Goal: Feedback & Contribution: Contribute content

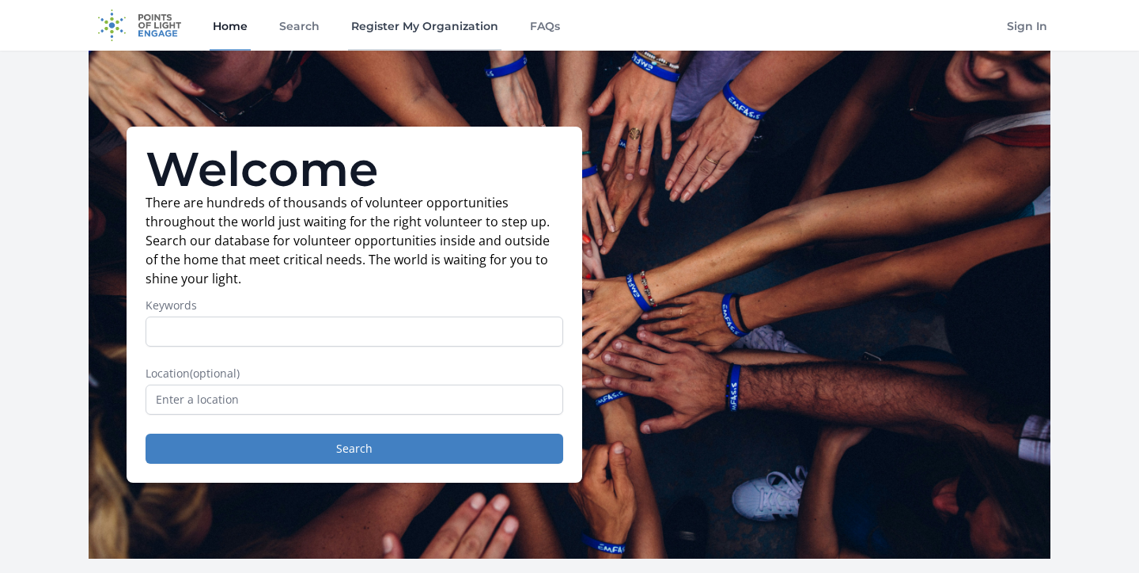
click at [401, 28] on link "Register My Organization" at bounding box center [424, 25] width 153 height 51
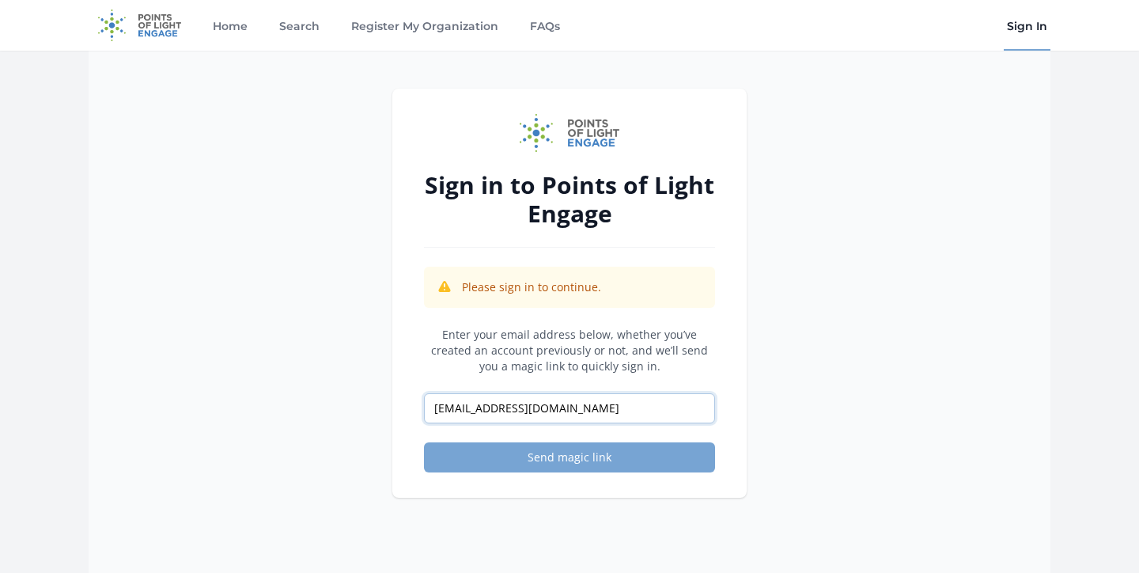
type input "[EMAIL_ADDRESS][DOMAIN_NAME]"
click at [573, 455] on button "Send magic link" at bounding box center [569, 457] width 291 height 30
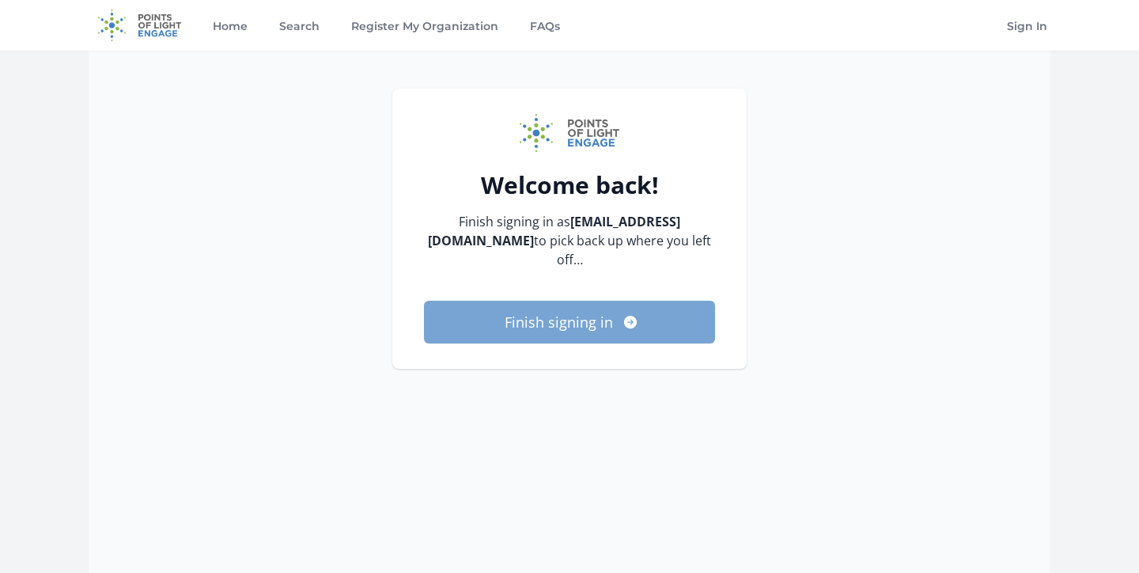
click at [569, 301] on button "Finish signing in" at bounding box center [569, 322] width 291 height 43
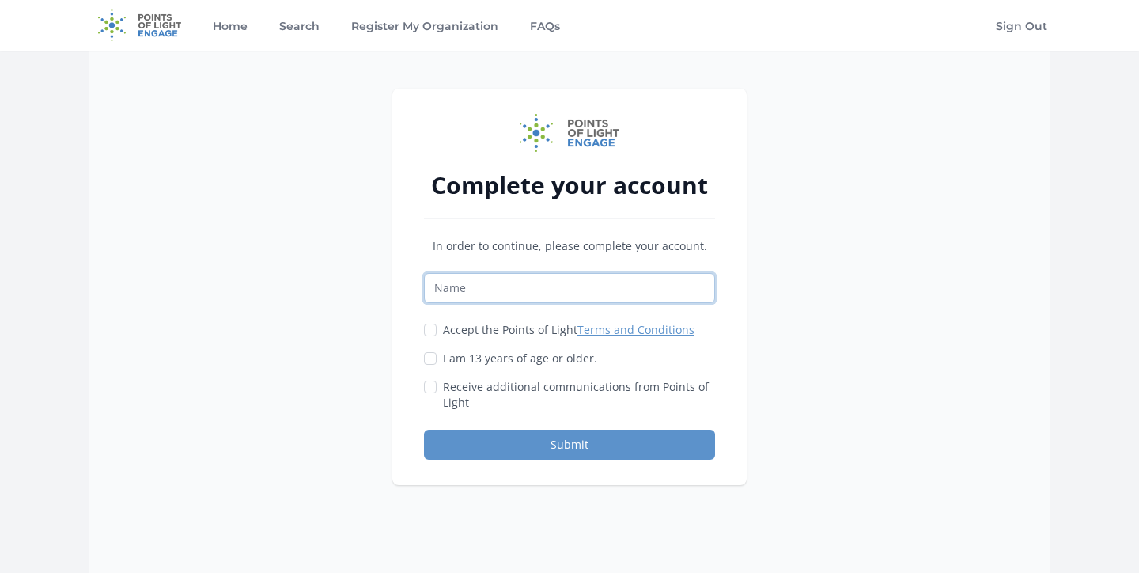
click at [493, 286] on input "Name" at bounding box center [569, 288] width 291 height 30
type input "Dipul Poudel"
click at [429, 359] on input "I am 13 years of age or older." at bounding box center [430, 358] width 13 height 13
checkbox input "true"
click at [429, 326] on input "Accept the Points of Light Terms and Conditions" at bounding box center [430, 329] width 13 height 13
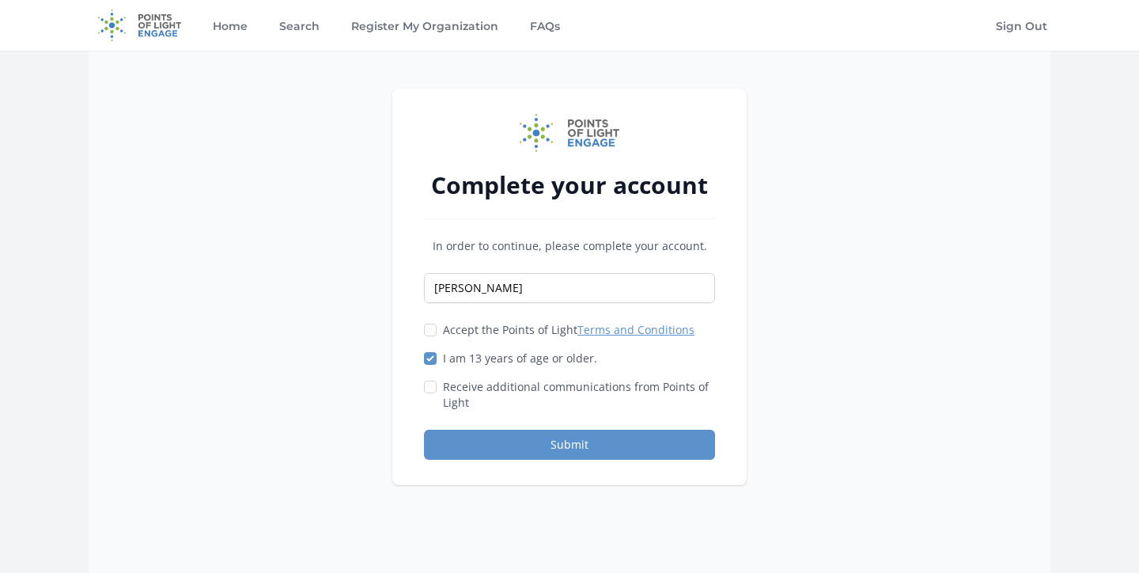
checkbox input "true"
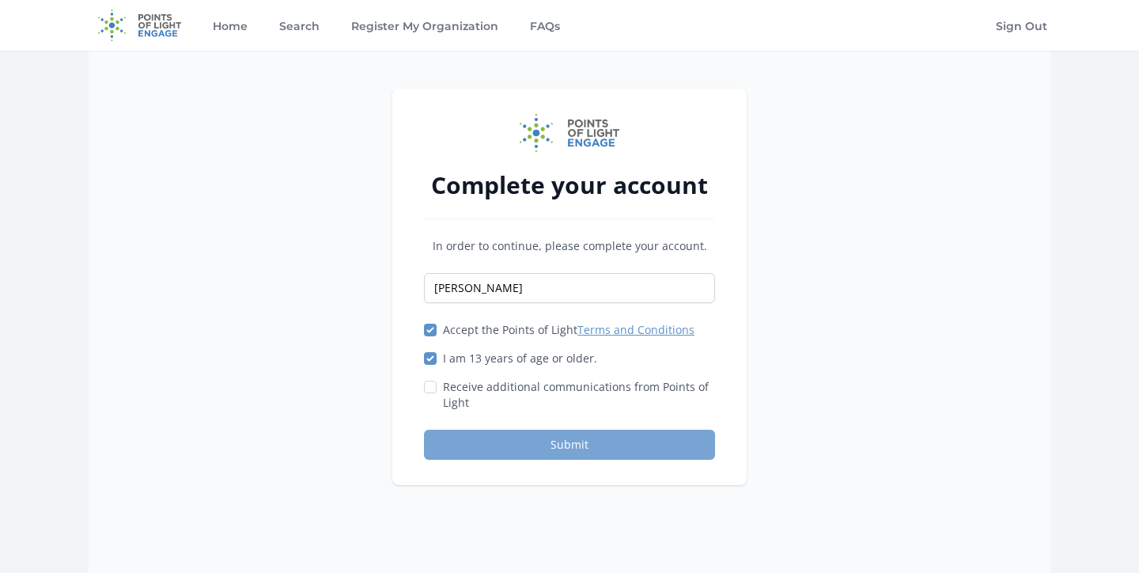
click at [528, 450] on button "Submit" at bounding box center [569, 444] width 291 height 30
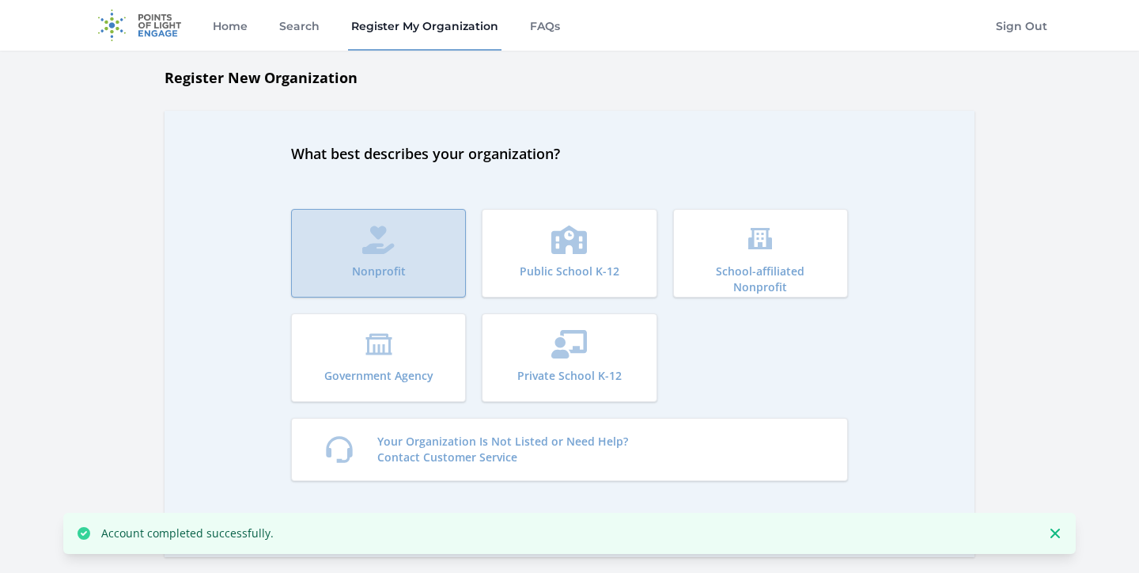
click at [389, 241] on icon "submit" at bounding box center [378, 239] width 32 height 28
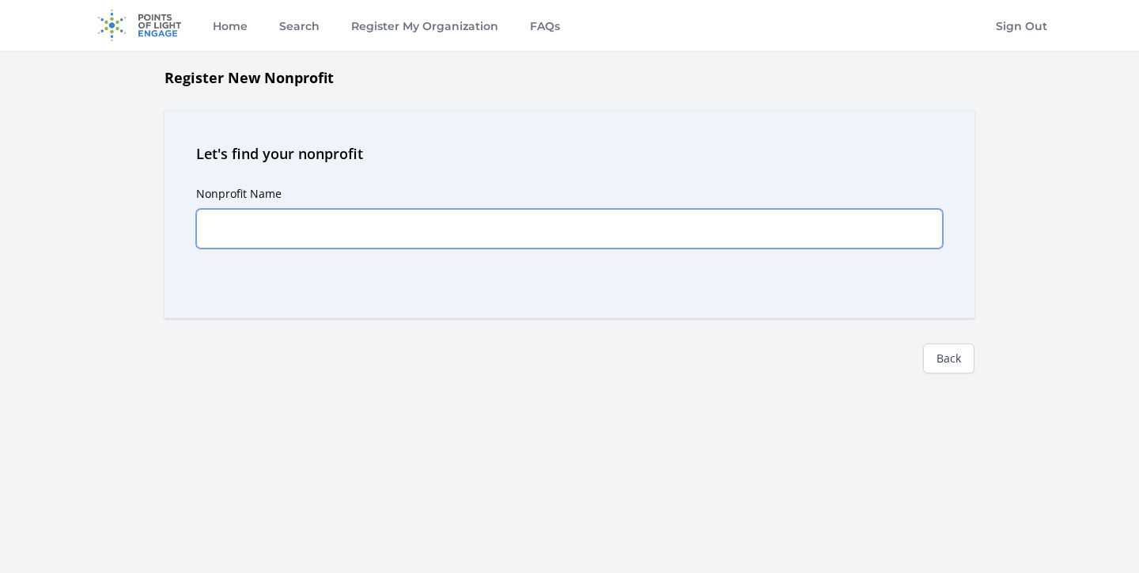
click at [352, 233] on input "Nonprofit Name" at bounding box center [569, 229] width 747 height 40
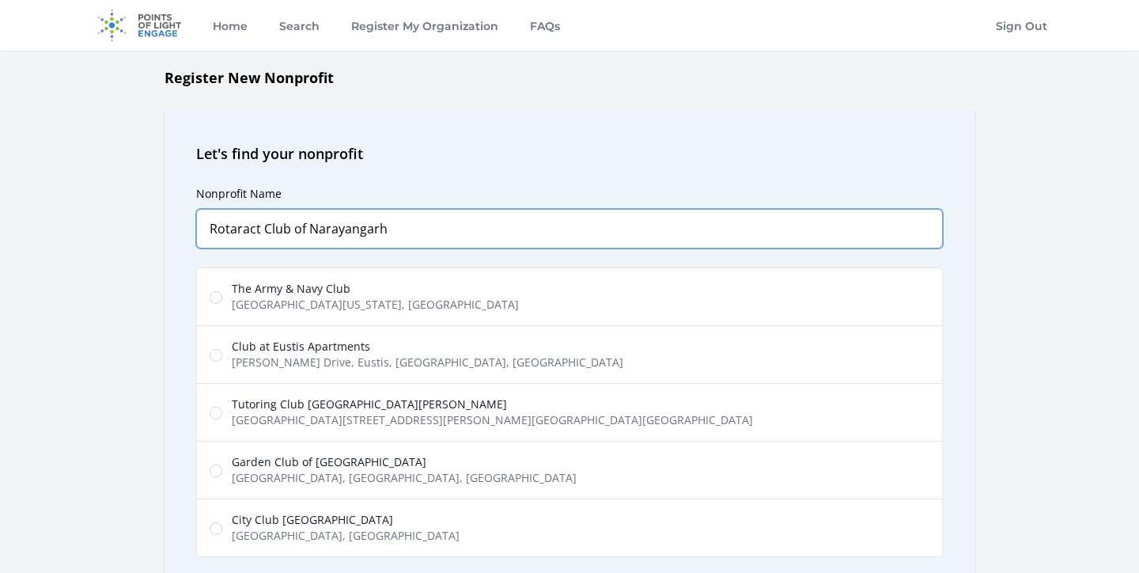
type input "Rotaract Club of Narayangarh"
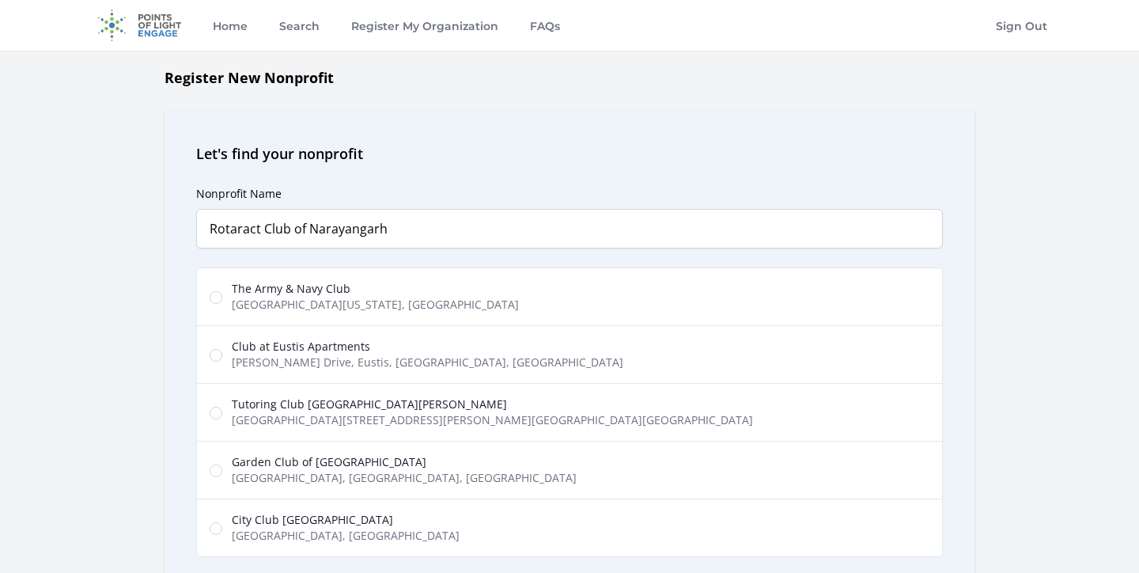
click at [426, 168] on div "Nonprofit Name Rotaract Club of [GEOGRAPHIC_DATA] Predictions The Army & Navy C…" at bounding box center [569, 410] width 747 height 493
click at [297, 149] on h2 "Let's find your nonprofit" at bounding box center [569, 153] width 747 height 22
click at [335, 152] on h2 "Let's find your nonprofit" at bounding box center [569, 153] width 747 height 22
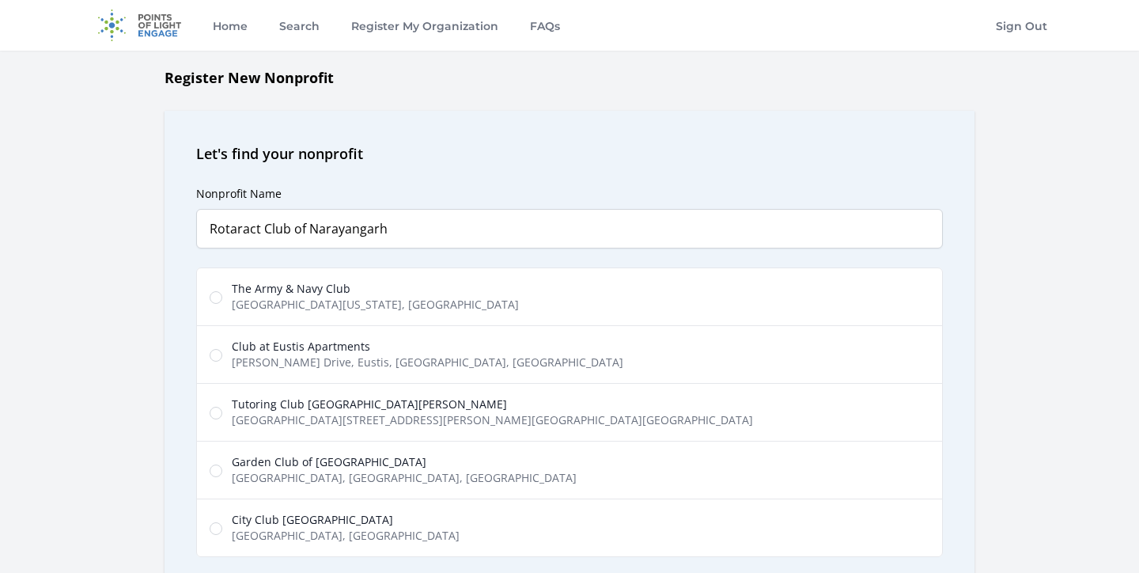
click at [335, 152] on h2 "Let's find your nonprofit" at bounding box center [569, 153] width 747 height 22
click at [300, 153] on h2 "Let's find your nonprofit" at bounding box center [569, 153] width 747 height 22
click at [267, 68] on h1 "Register New Nonprofit" at bounding box center [569, 77] width 810 height 22
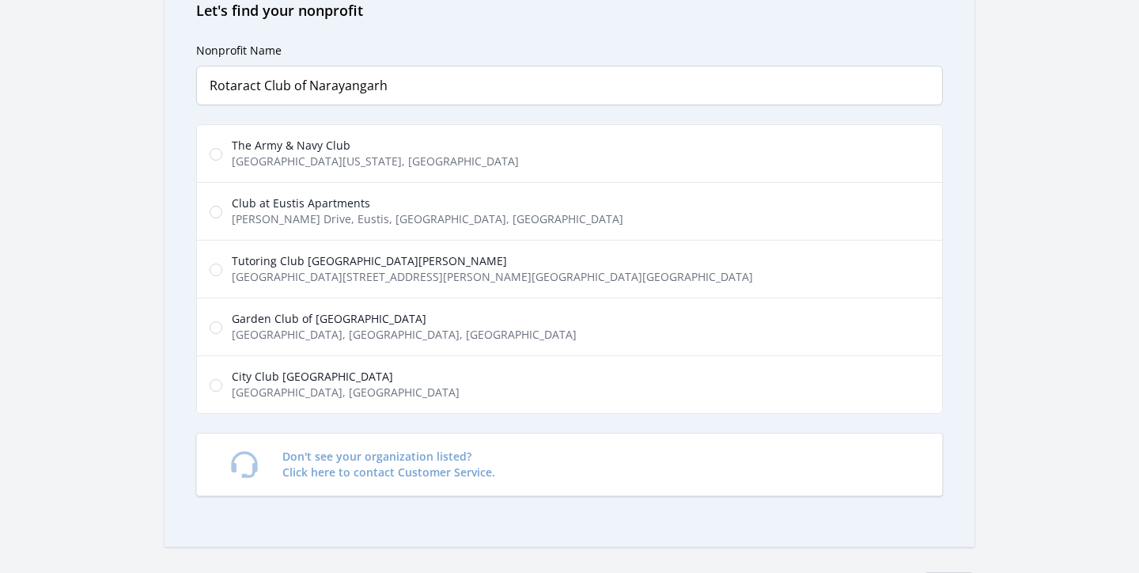
scroll to position [369, 0]
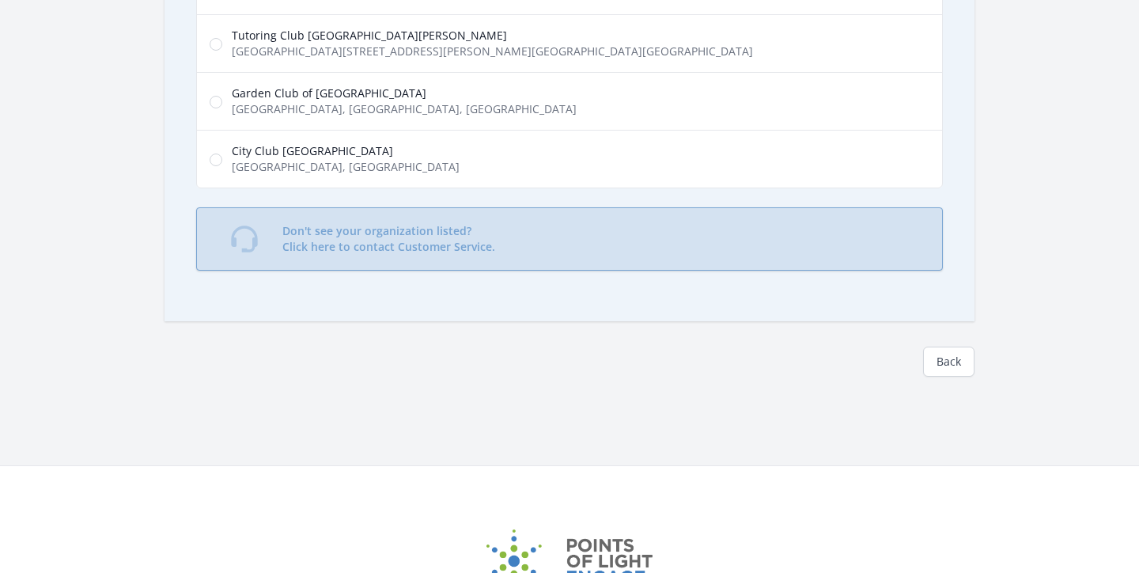
click at [377, 261] on link "Don't see your organization listed? Click here to contact Customer Service." at bounding box center [569, 238] width 747 height 63
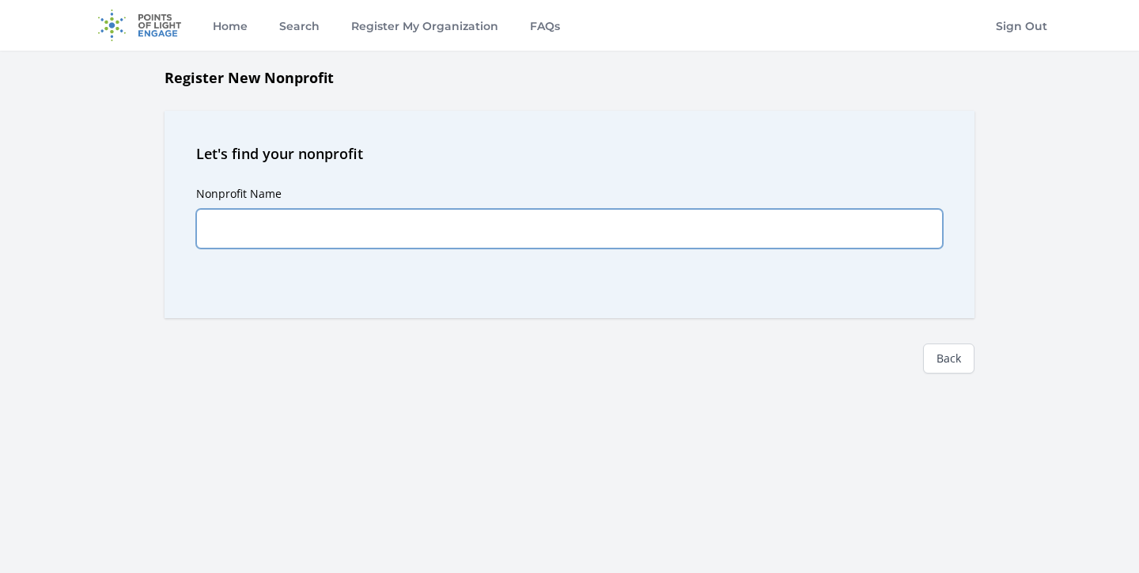
click at [327, 236] on input "Nonprofit Name" at bounding box center [569, 229] width 747 height 40
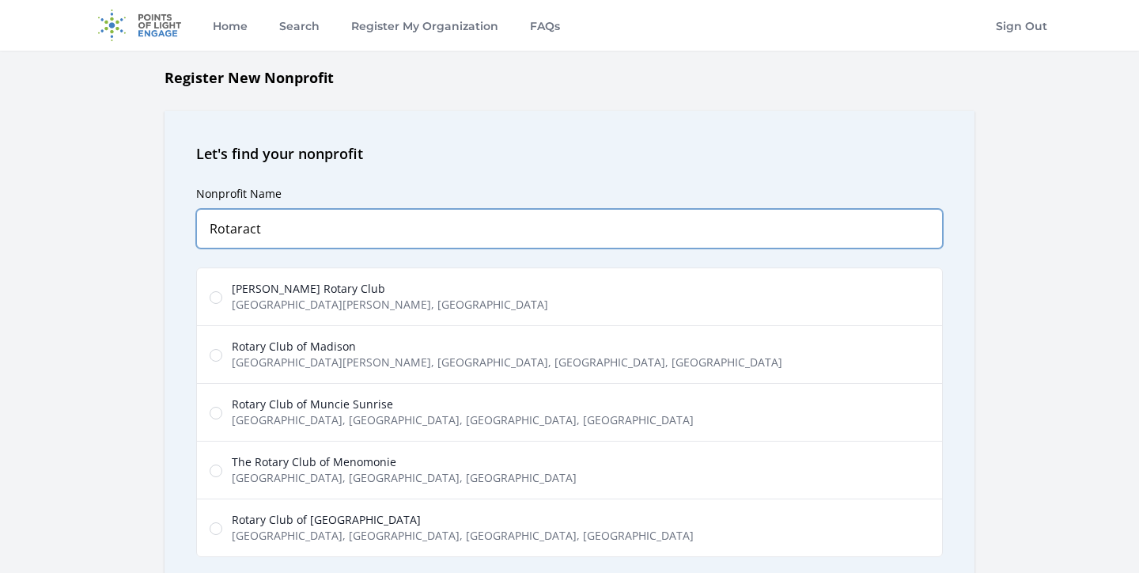
type input "Rotaract"
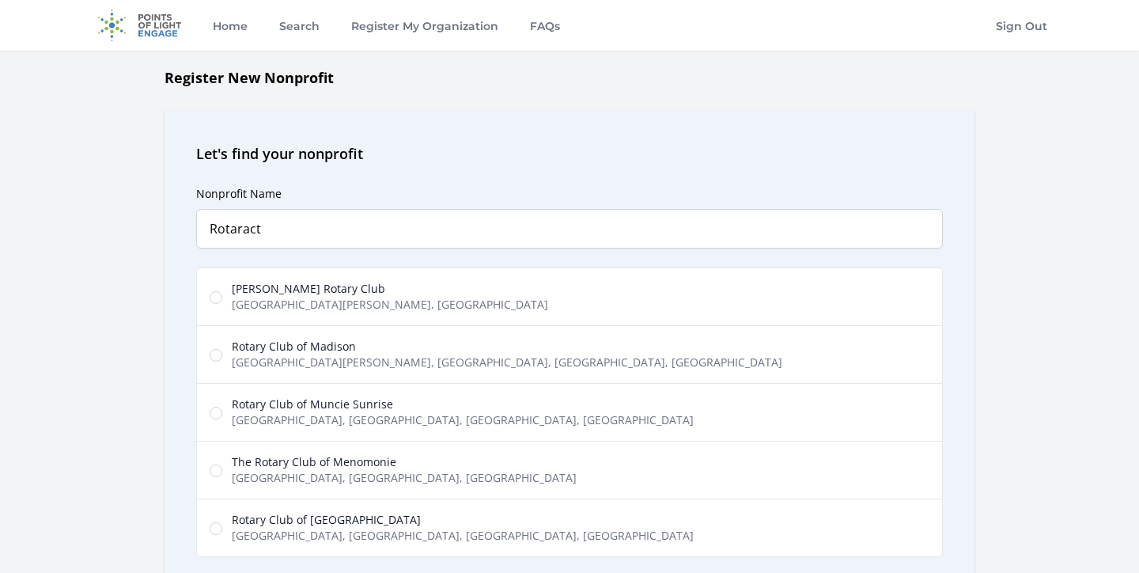
click at [283, 154] on h2 "Let's find your nonprofit" at bounding box center [569, 153] width 747 height 22
click at [317, 154] on h2 "Let's find your nonprofit" at bounding box center [569, 153] width 747 height 22
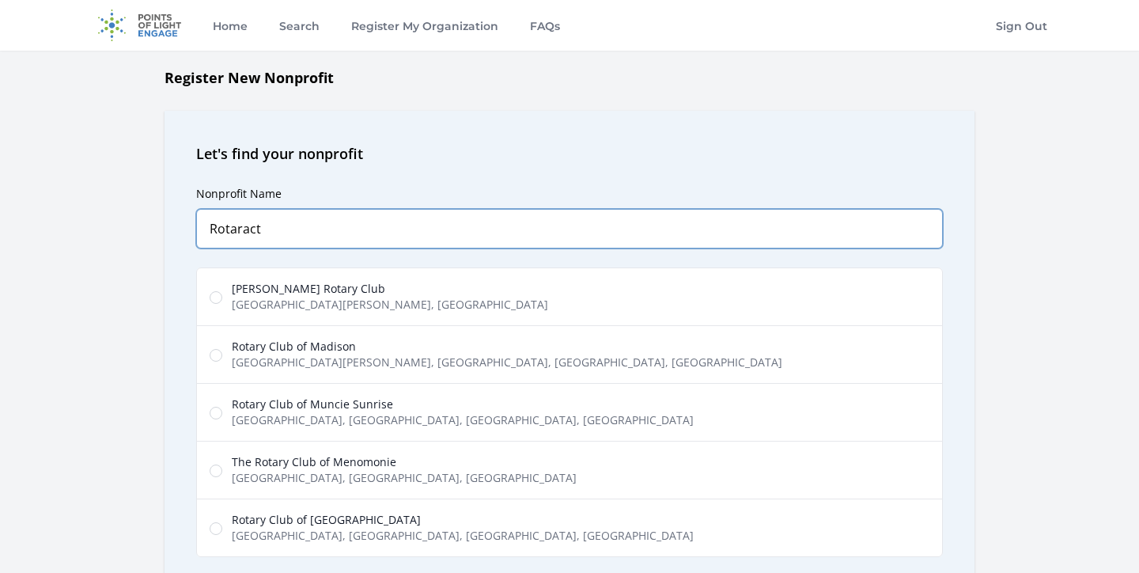
click at [308, 229] on input "Rotaract" at bounding box center [569, 229] width 747 height 40
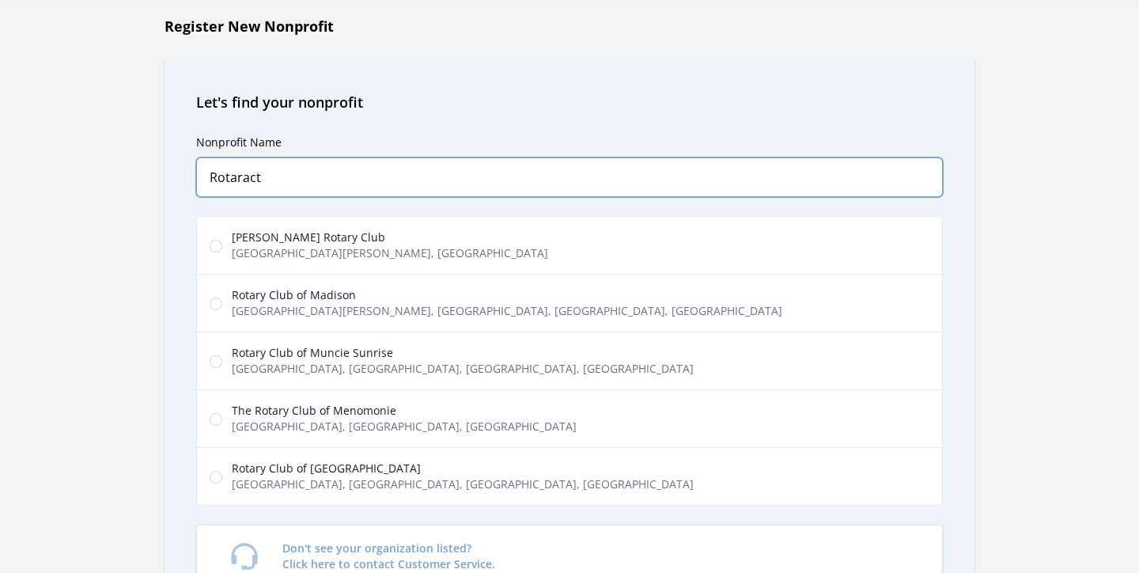
scroll to position [103, 0]
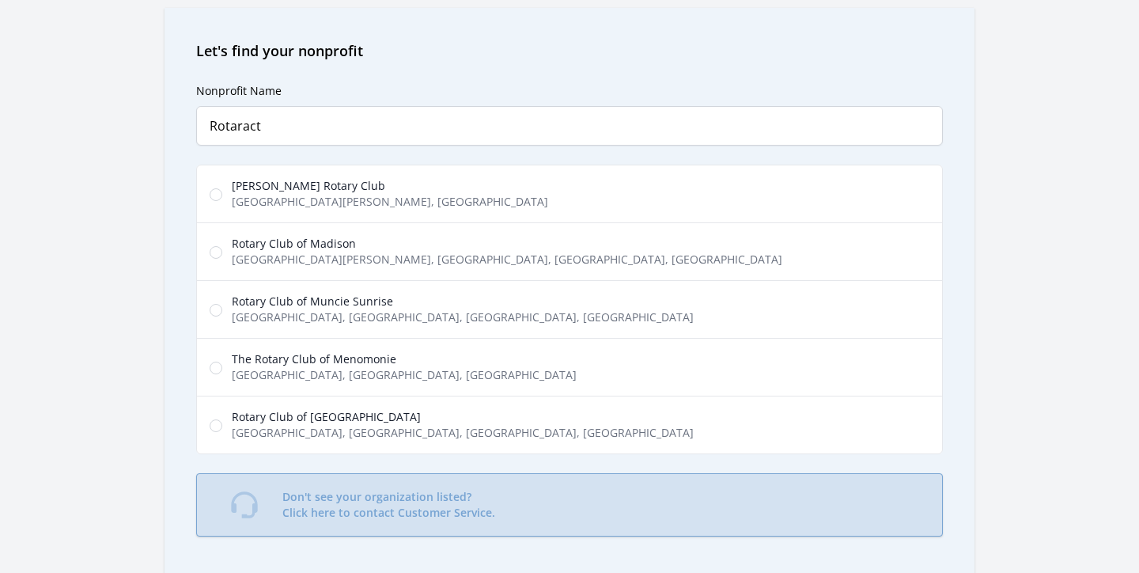
click at [411, 494] on p "Don't see your organization listed? Click here to contact Customer Service." at bounding box center [388, 505] width 213 height 32
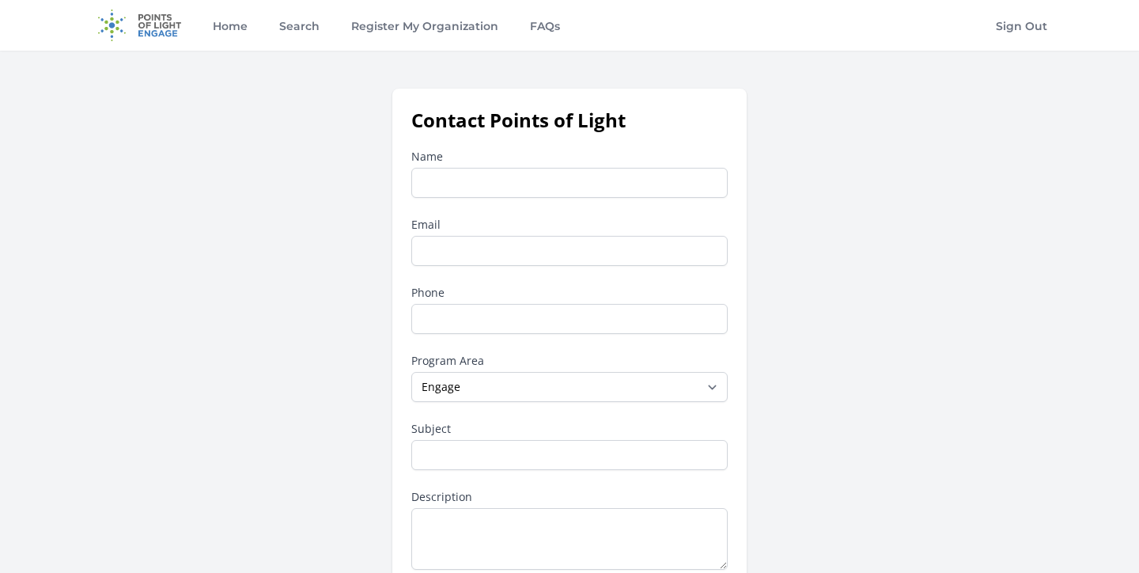
click at [502, 187] on input "Name" at bounding box center [569, 183] width 316 height 30
click at [475, 186] on input "Name" at bounding box center [569, 183] width 316 height 30
click at [427, 11] on link "Register My Organization" at bounding box center [424, 25] width 153 height 51
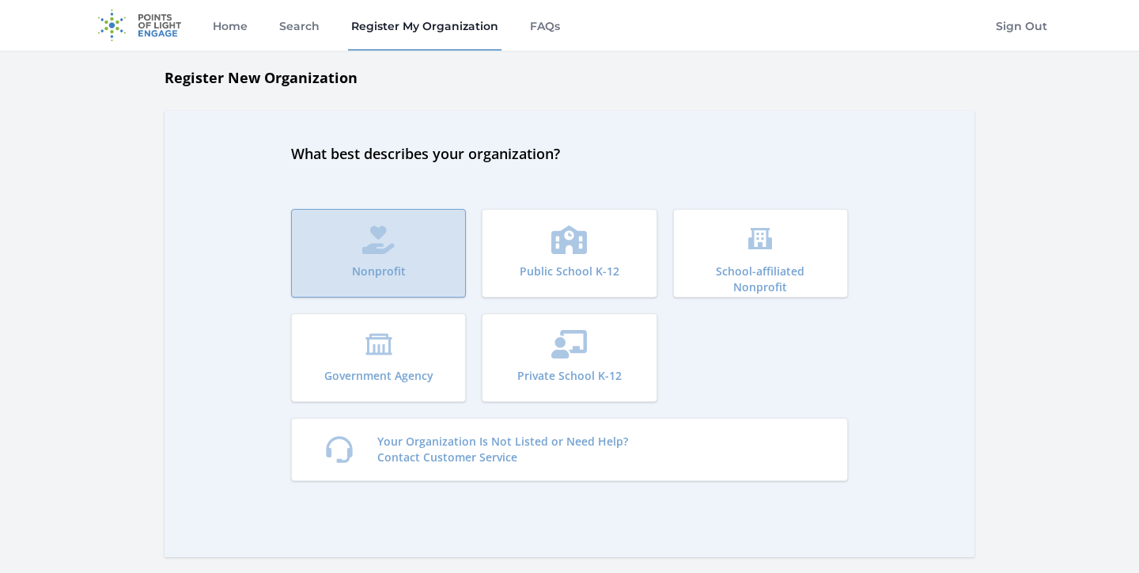
click at [397, 235] on button "Nonprofit" at bounding box center [378, 253] width 175 height 89
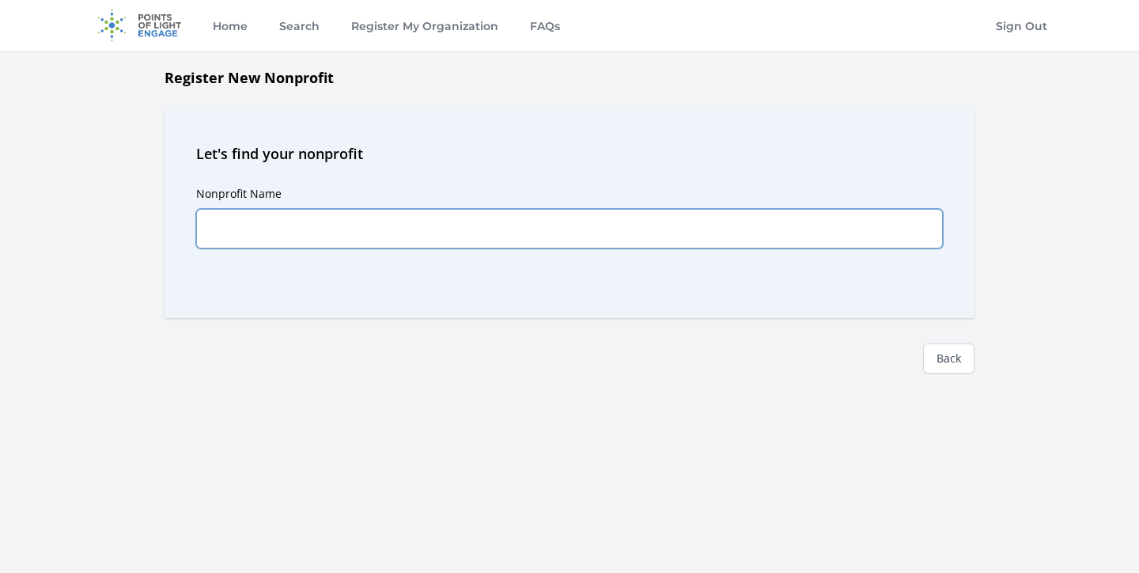
click at [324, 228] on input "Nonprofit Name" at bounding box center [569, 229] width 747 height 40
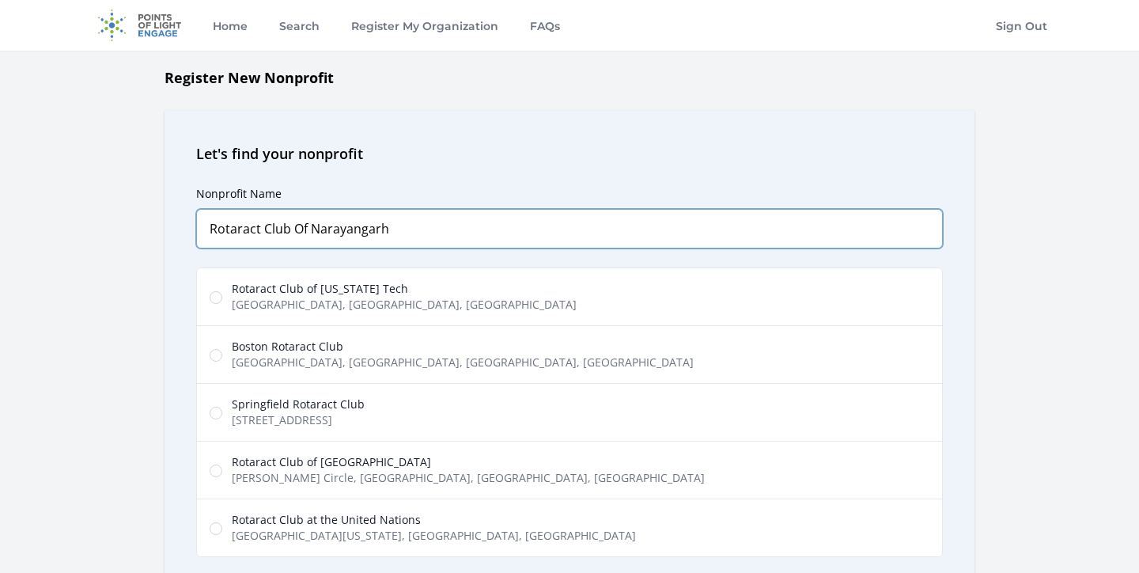
type input "Rotaract Club Of Narayangarh"
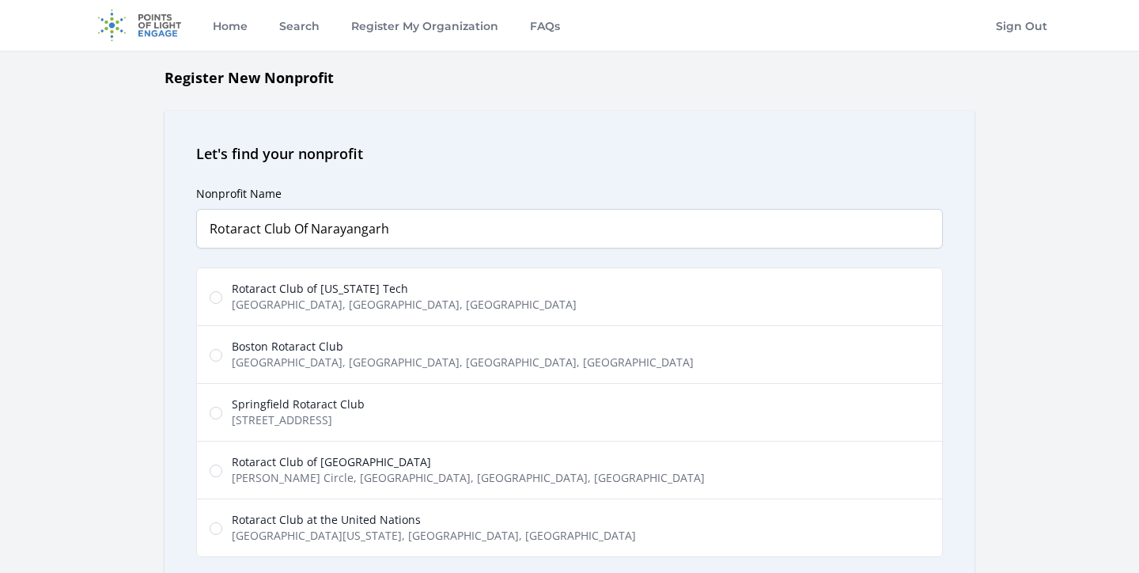
click at [698, 175] on div "Nonprofit Name Rotaract Club Of Narayangarh Predictions Rotaract Club of Virgin…" at bounding box center [569, 410] width 747 height 493
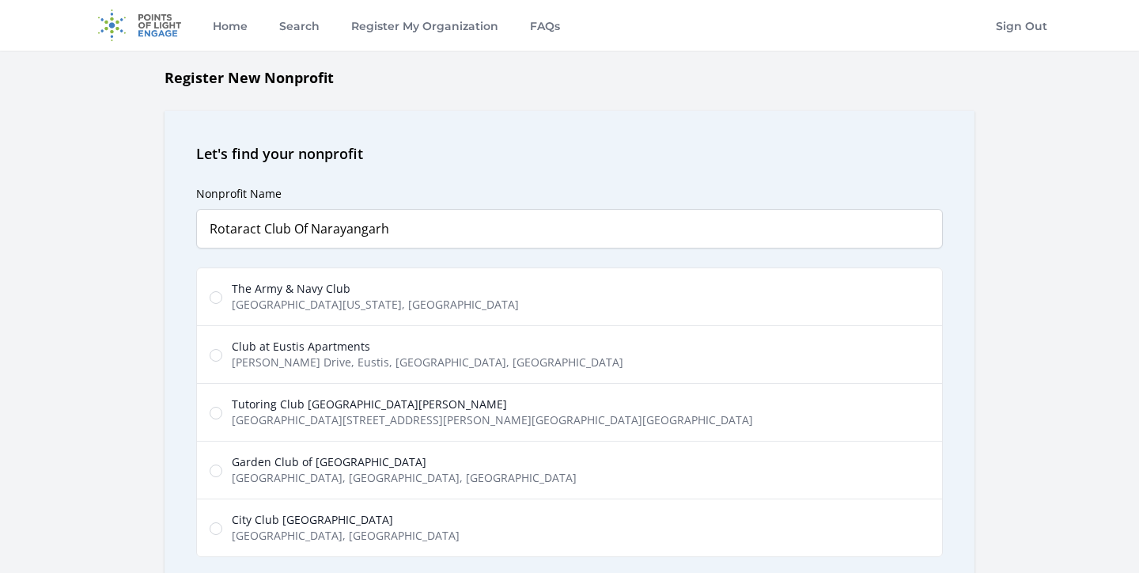
click at [208, 26] on div "Home Search Register My Organization FAQs" at bounding box center [326, 25] width 475 height 51
click at [224, 28] on link "Home" at bounding box center [230, 25] width 41 height 51
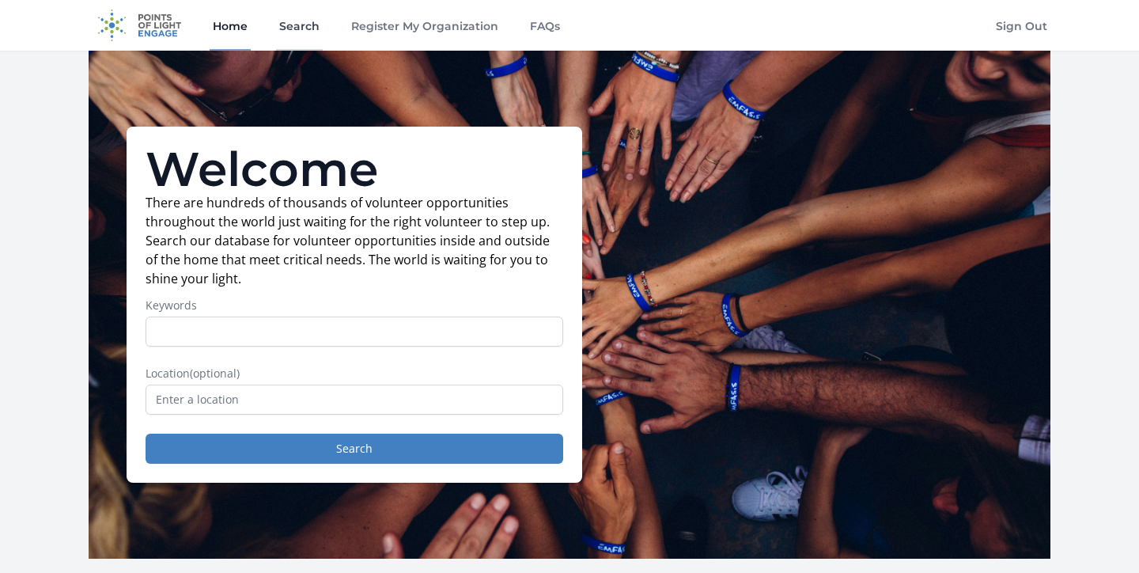
click at [304, 23] on link "Search" at bounding box center [299, 25] width 47 height 51
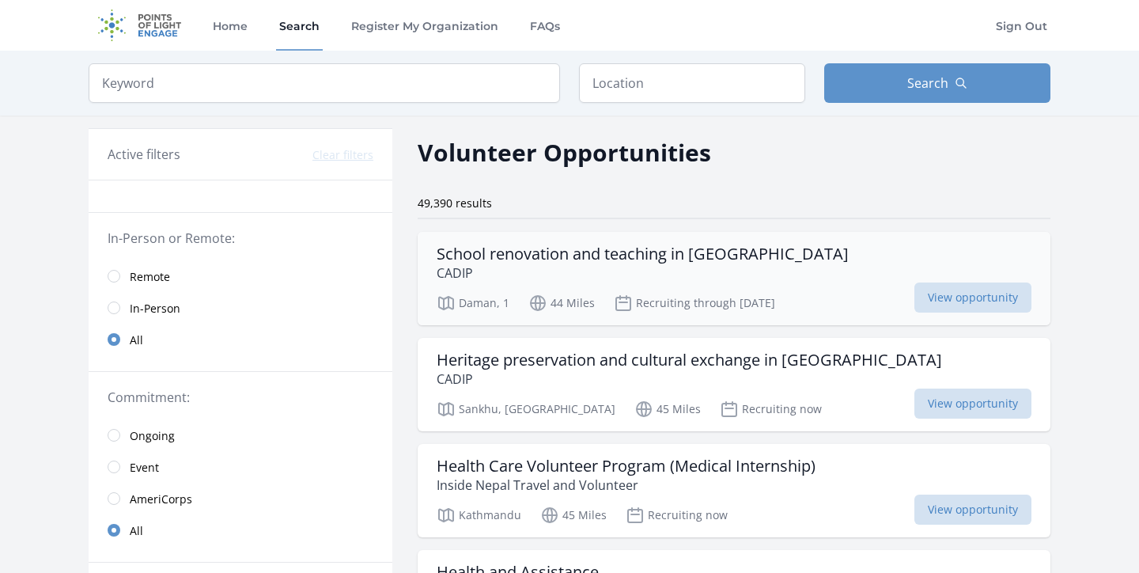
click at [554, 252] on h3 "School renovation and teaching in Nepal" at bounding box center [643, 253] width 412 height 19
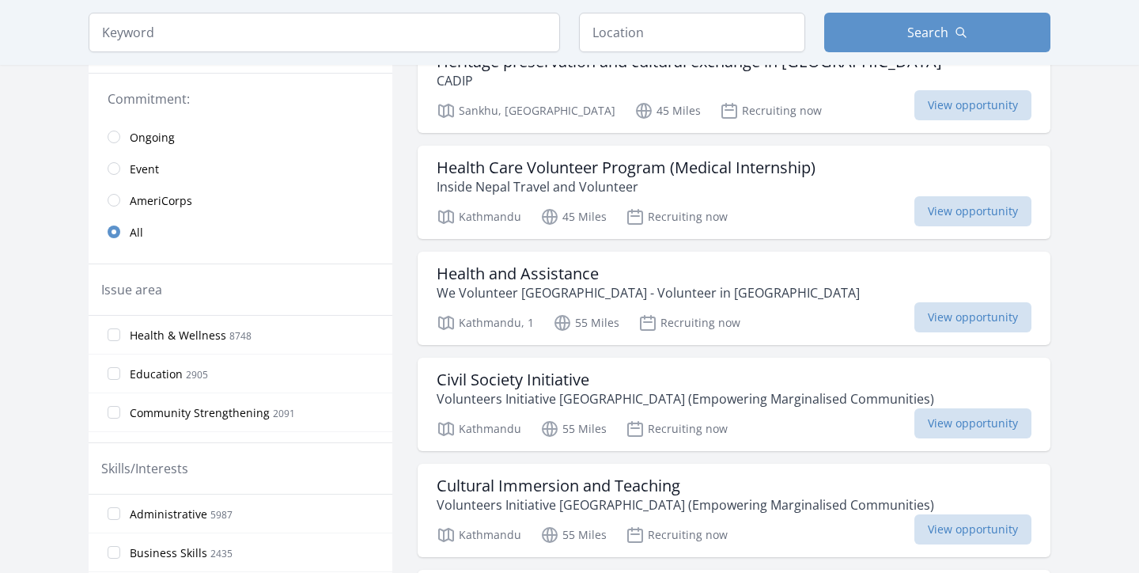
scroll to position [295, 0]
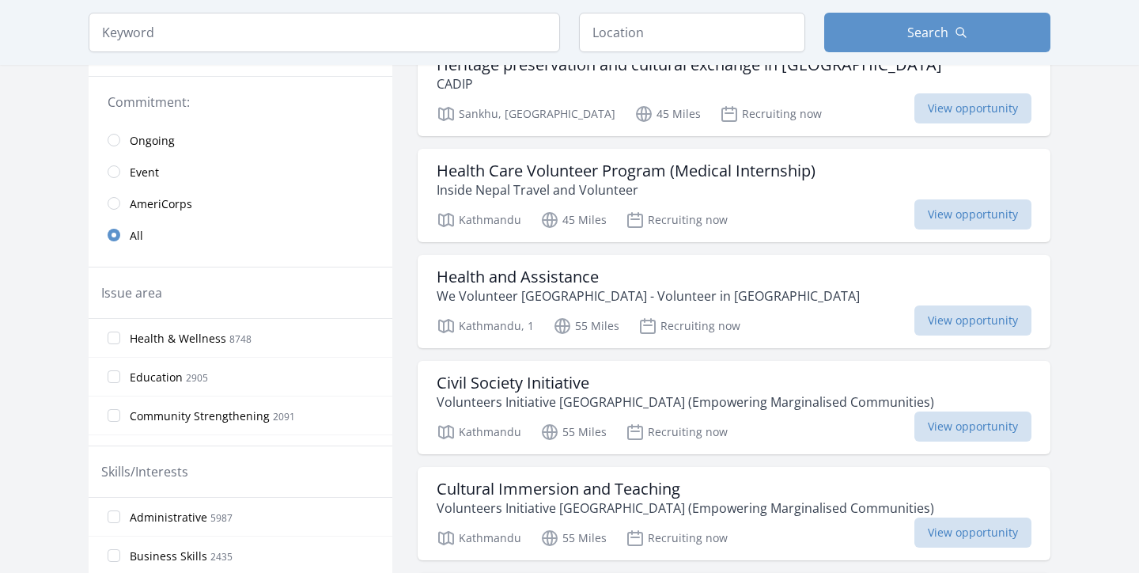
click at [112, 138] on input "radio" at bounding box center [114, 140] width 13 height 13
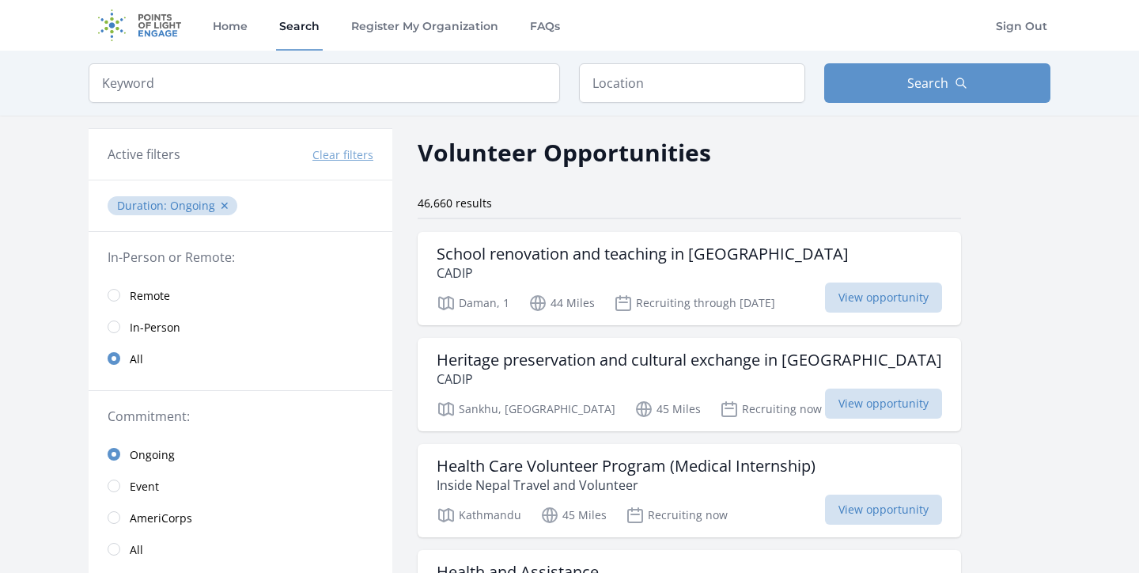
scroll to position [40, 0]
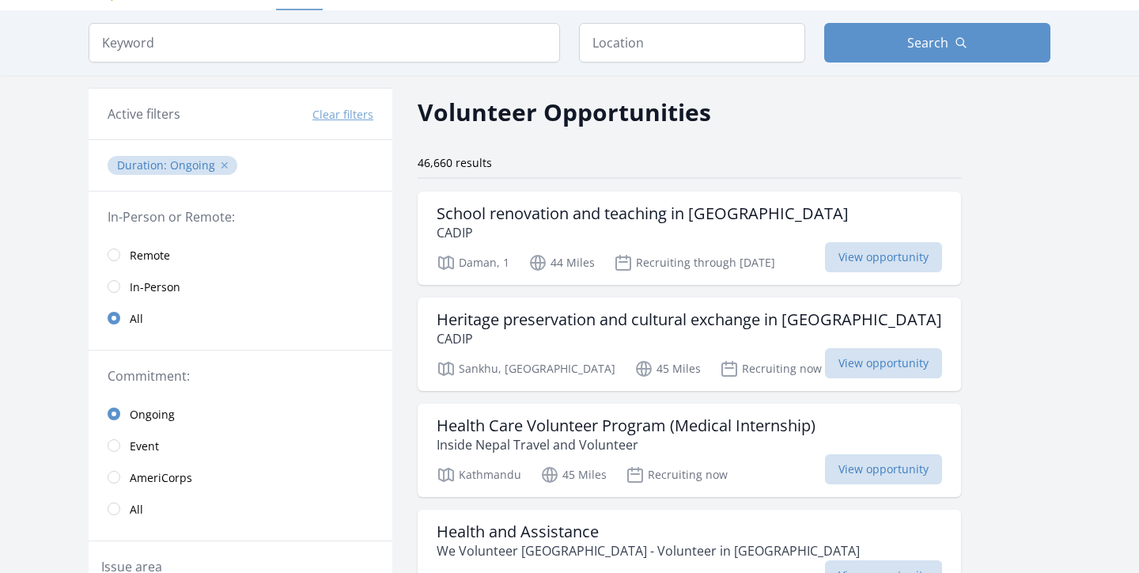
click at [221, 161] on button "✕" at bounding box center [224, 165] width 9 height 16
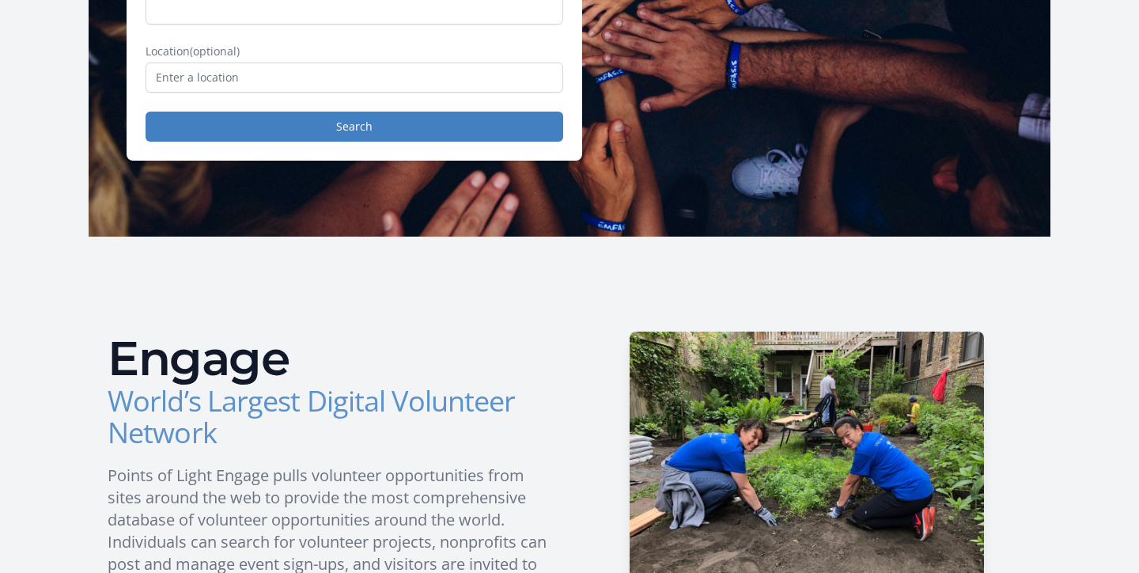
scroll to position [123, 0]
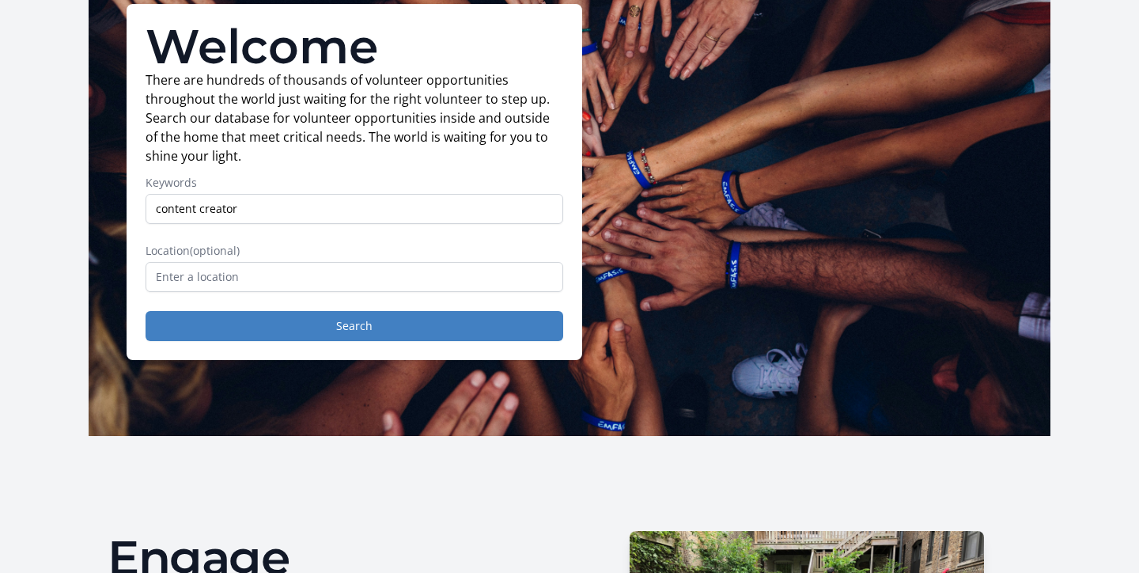
type input "content creator"
click at [354, 326] on button "Search" at bounding box center [355, 326] width 418 height 30
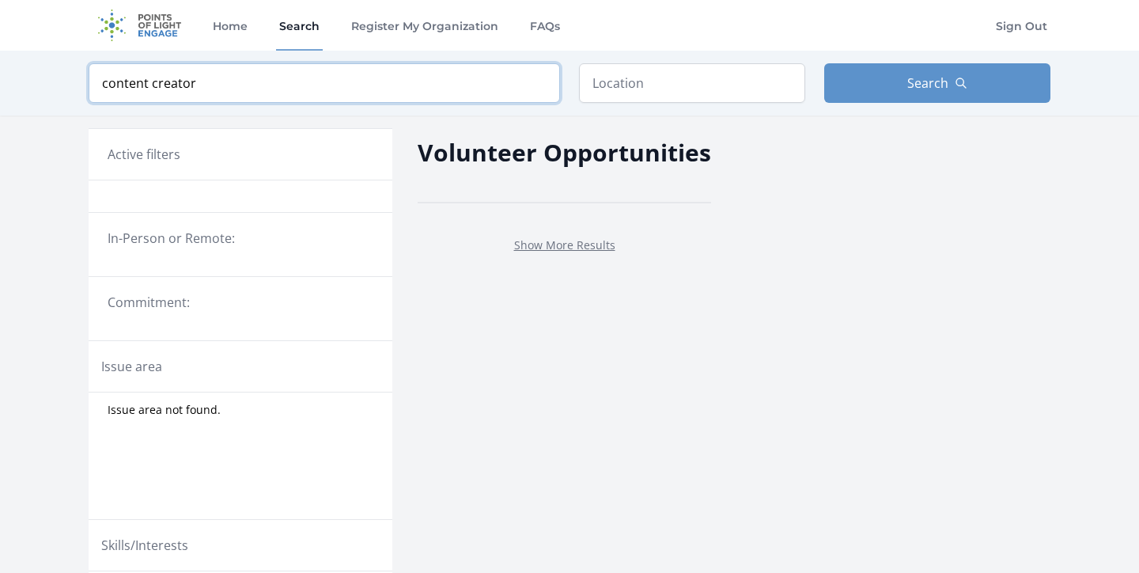
click at [395, 85] on input "content creator" at bounding box center [324, 83] width 471 height 40
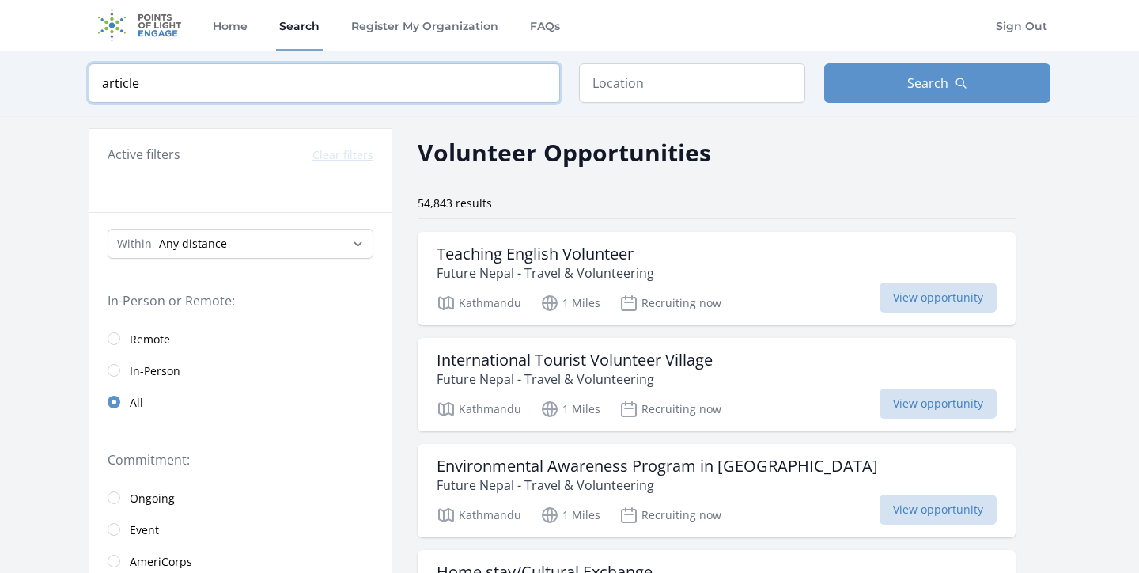
type input "article"
click button "submit" at bounding box center [0, 0] width 0 height 0
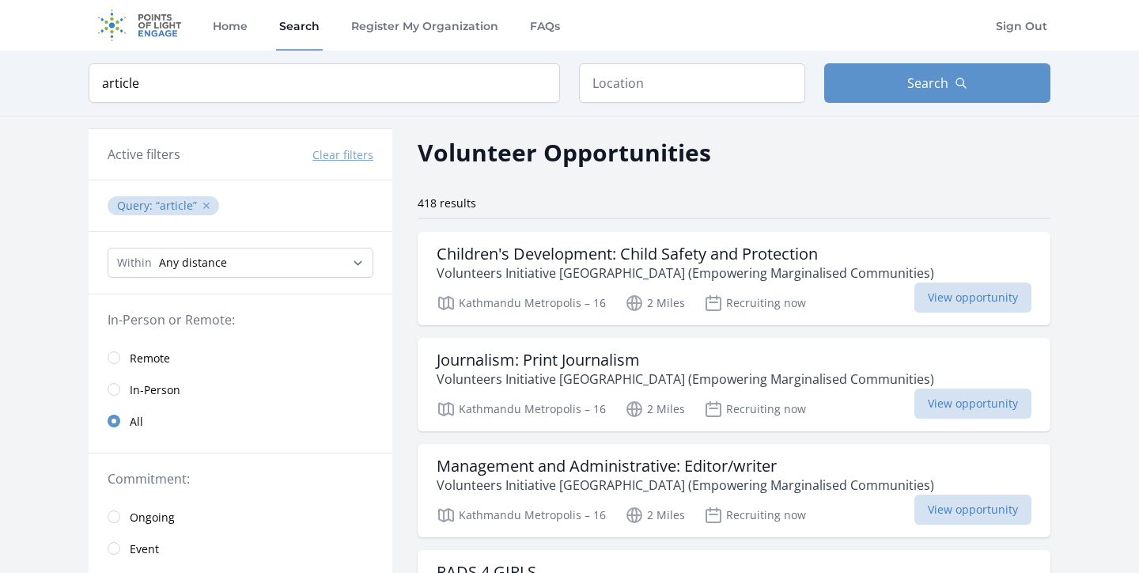
click at [202, 202] on button "✕" at bounding box center [206, 206] width 9 height 16
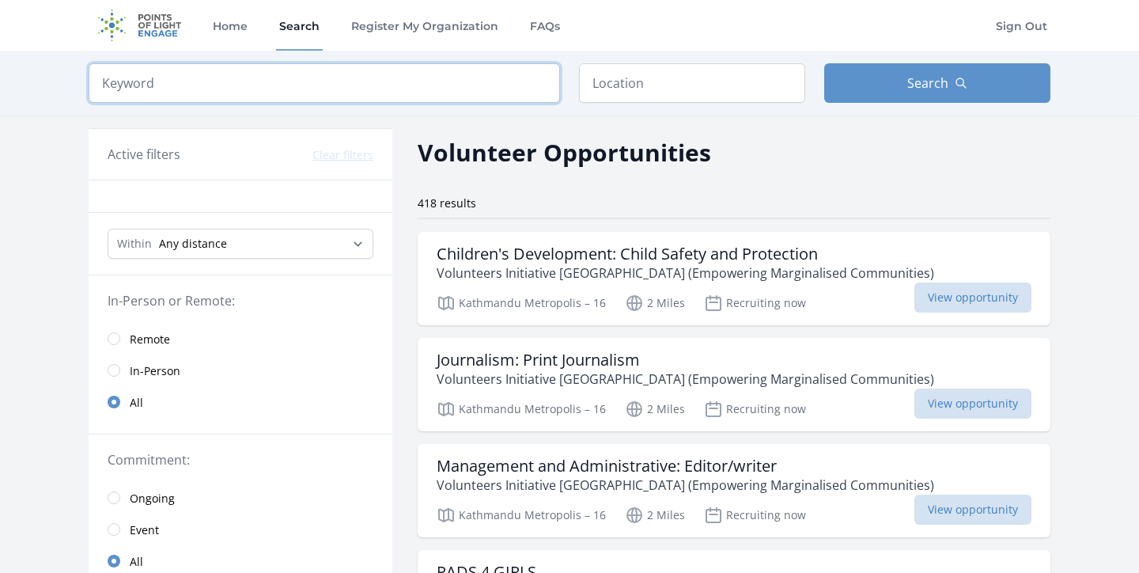
click at [209, 86] on input "search" at bounding box center [324, 83] width 471 height 40
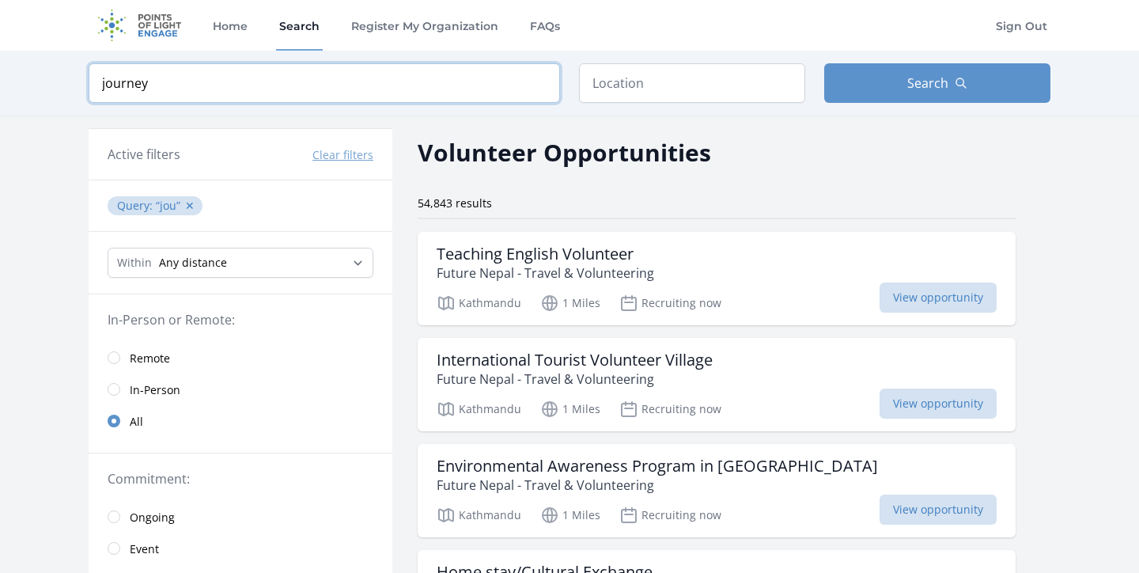
click button "submit" at bounding box center [0, 0] width 0 height 0
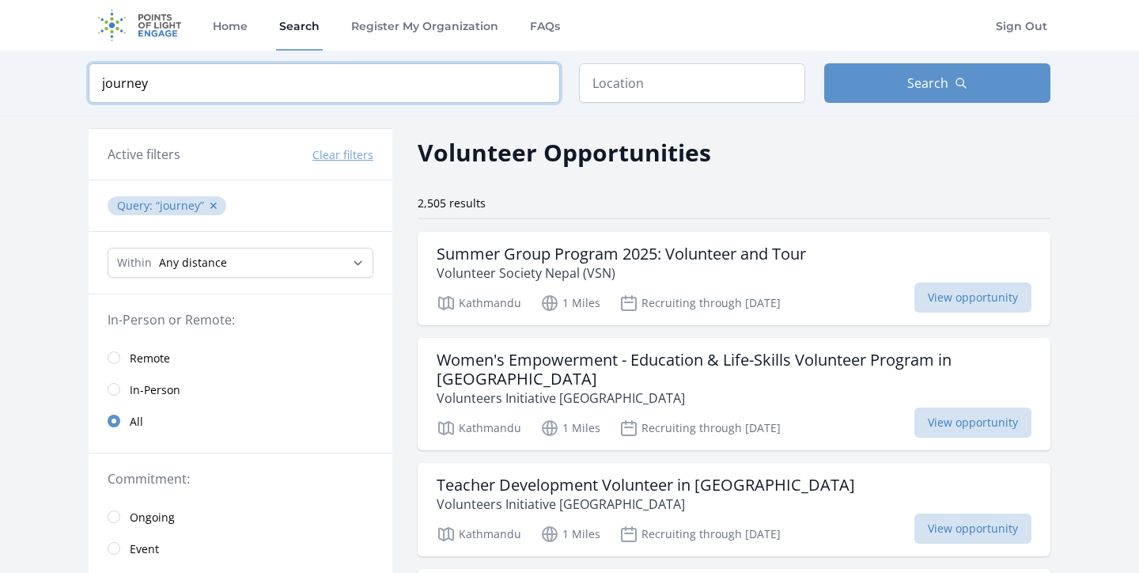
click at [223, 79] on input "journey" at bounding box center [324, 83] width 471 height 40
paste input "Blog Post"
type input "Blog Post"
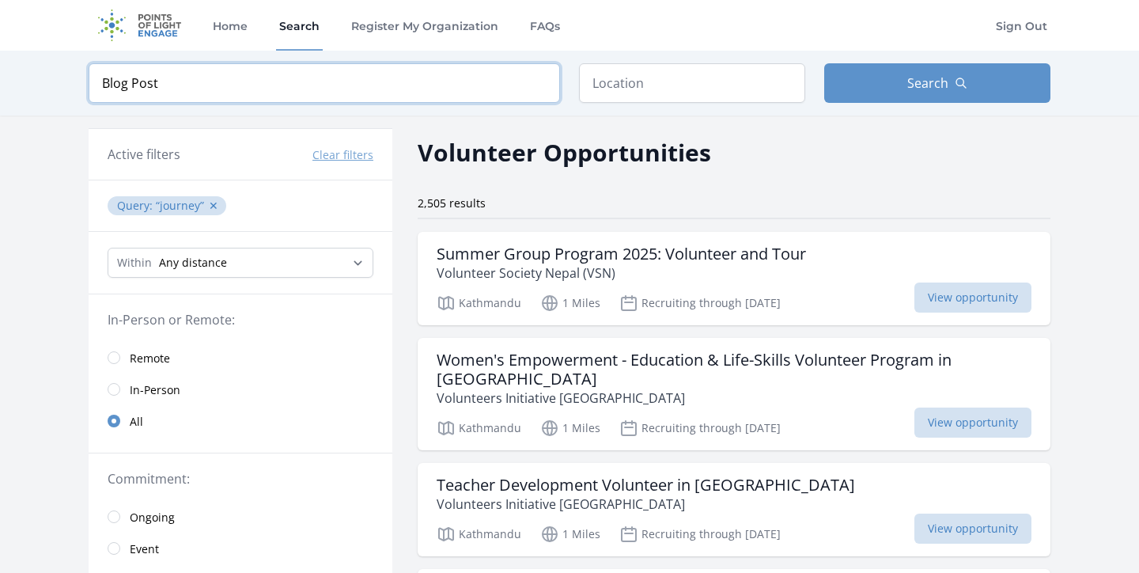
click button "submit" at bounding box center [0, 0] width 0 height 0
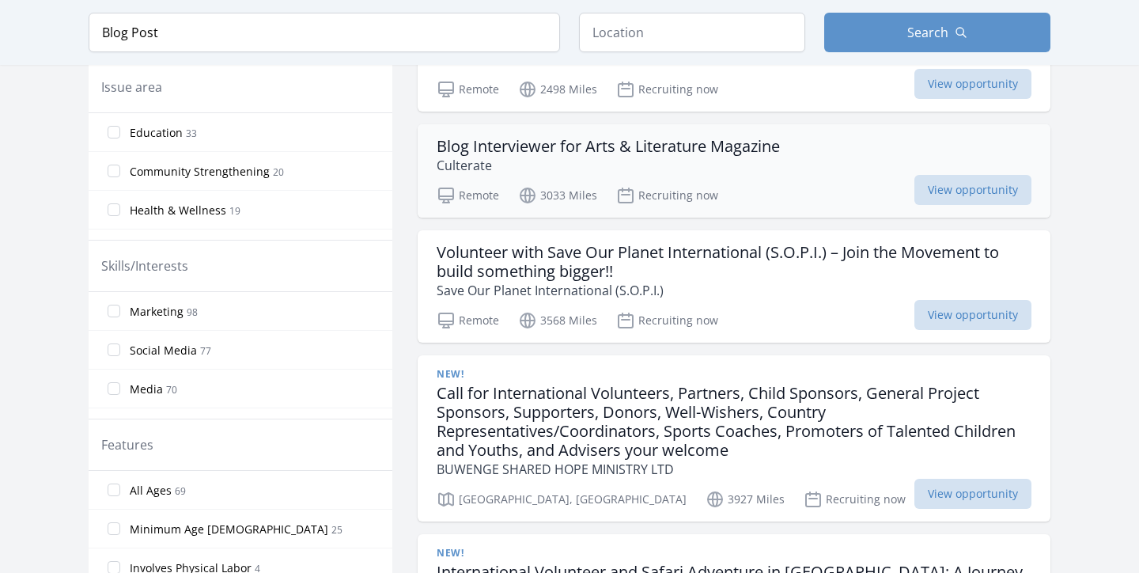
scroll to position [559, 0]
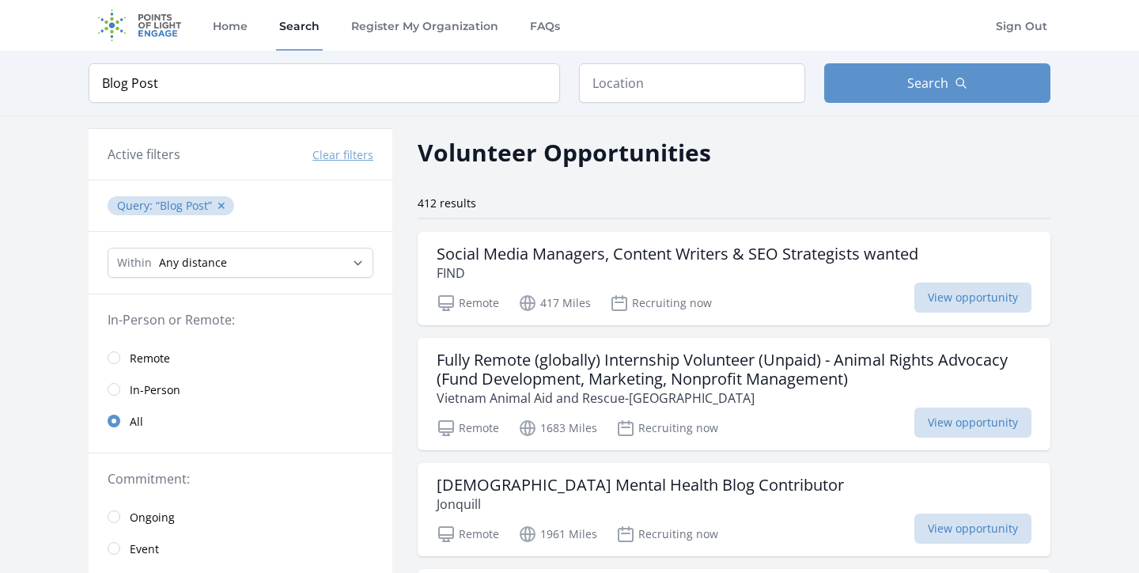
scroll to position [-1, 0]
click at [127, 28] on img at bounding box center [140, 25] width 102 height 51
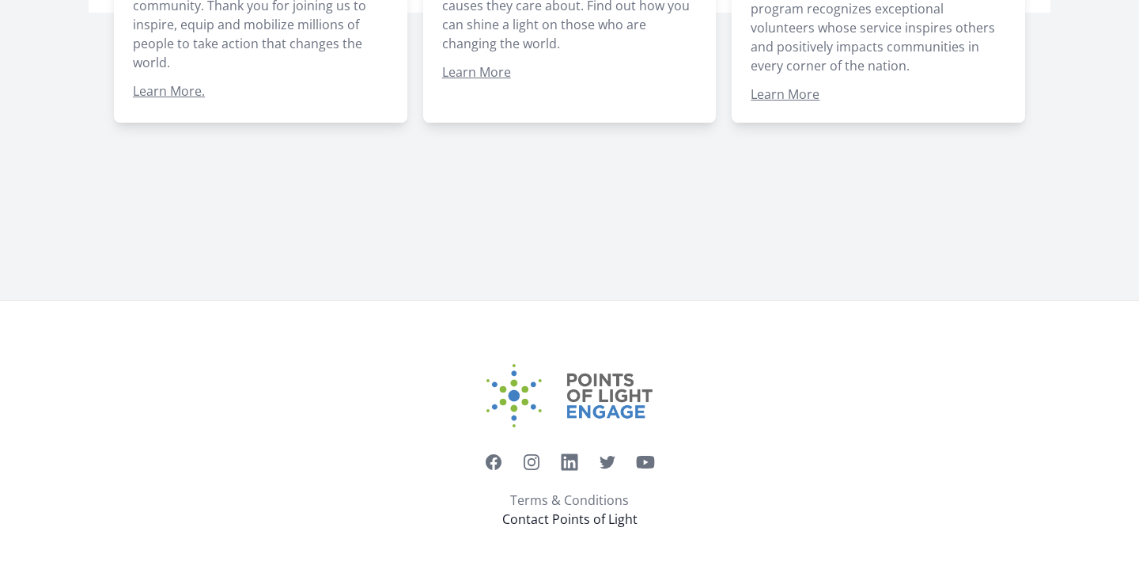
scroll to position [1404, 0]
click at [570, 521] on link "Contact Points of Light" at bounding box center [569, 518] width 135 height 19
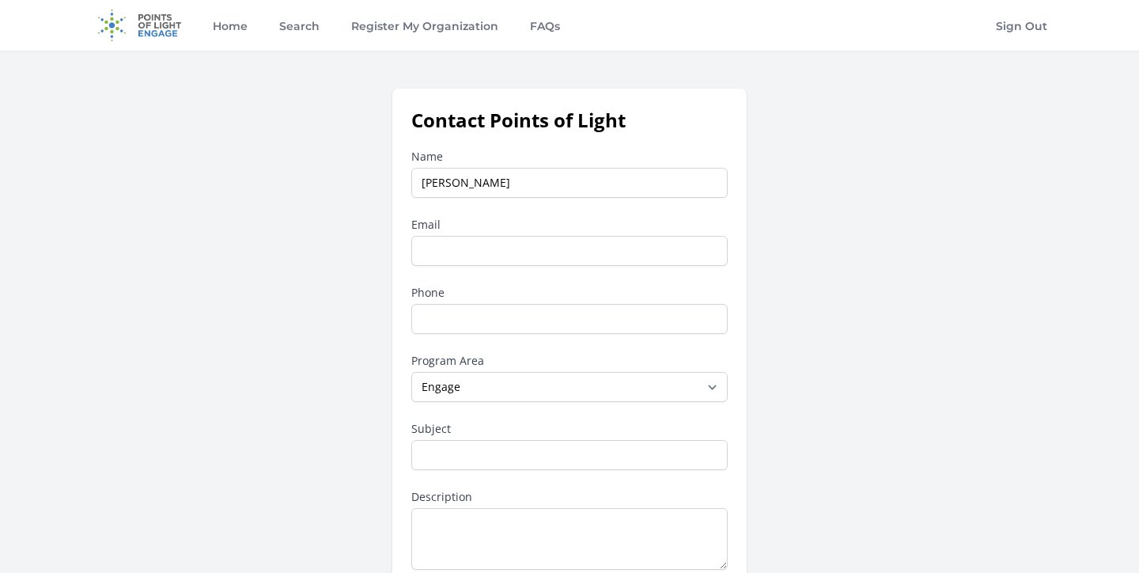
type input "[PERSON_NAME]"
type input "[EMAIL_ADDRESS][DOMAIN_NAME]"
type input "+9779769387781"
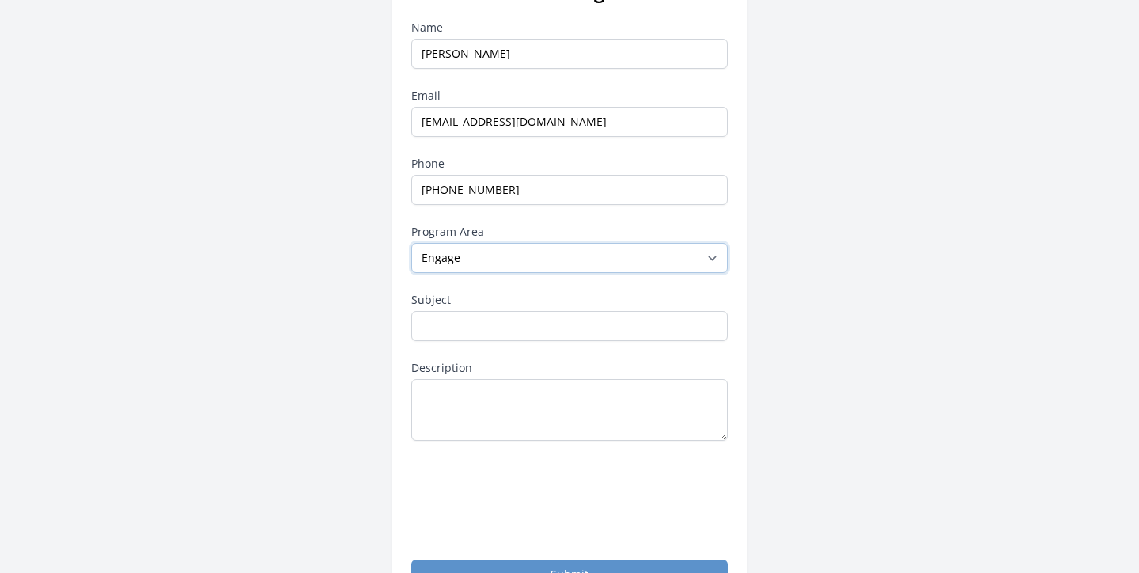
scroll to position [157, 0]
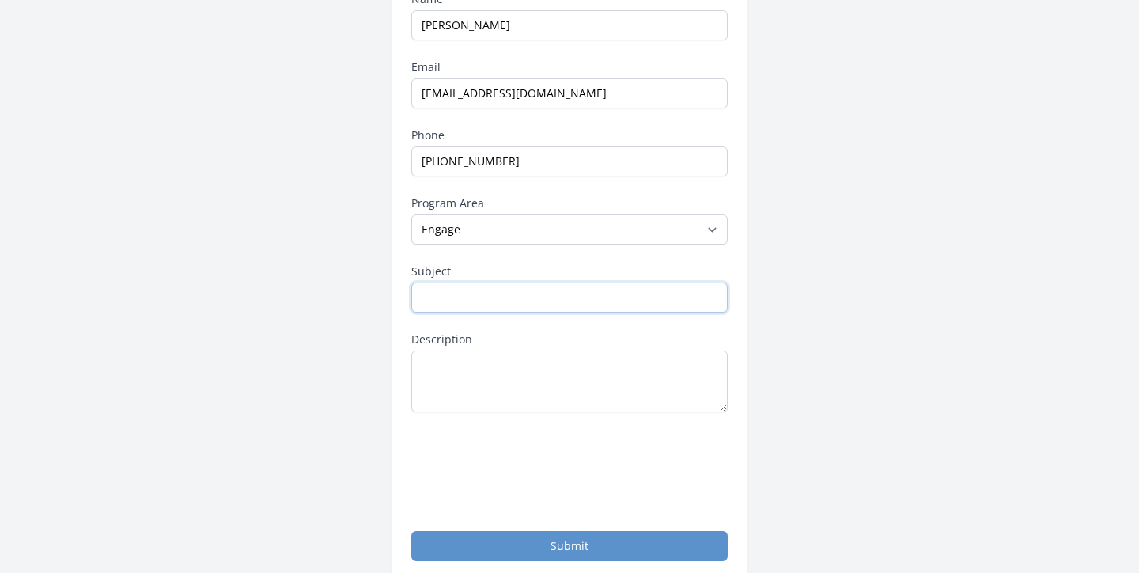
click at [448, 300] on input "Subject" at bounding box center [569, 297] width 316 height 30
paste input "Blog Submission"
type input "Blog Submission"
click at [488, 357] on textarea "Description" at bounding box center [569, 381] width 316 height 62
click at [516, 392] on textarea "Description" at bounding box center [569, 381] width 316 height 62
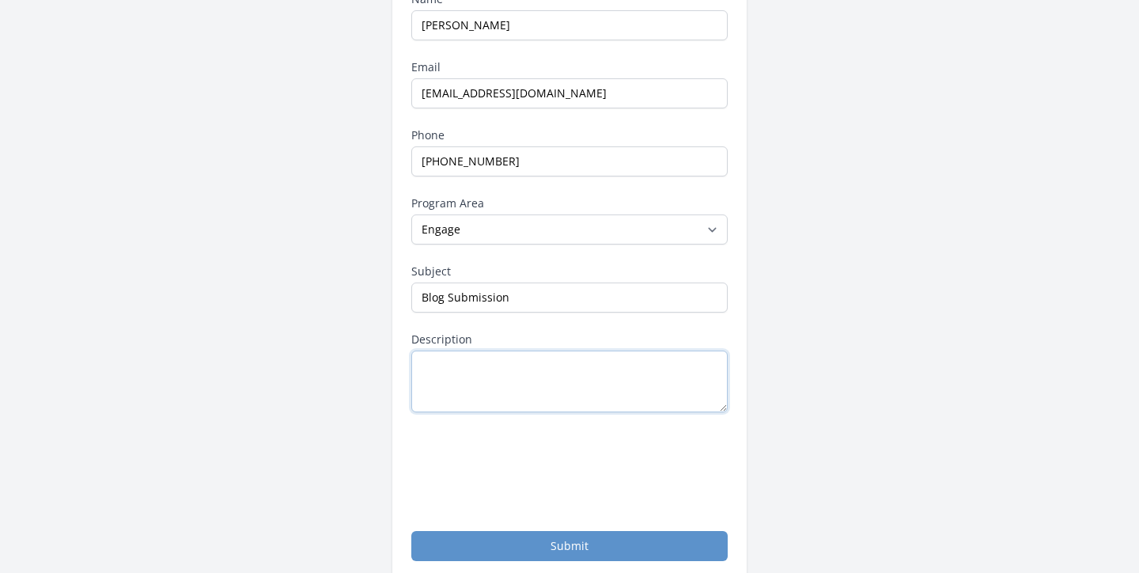
click at [496, 375] on textarea "Description" at bounding box center [569, 381] width 316 height 62
paste textarea "How Volunteering Shaped My Purpose and Potential I was just a 7th grader, stand…"
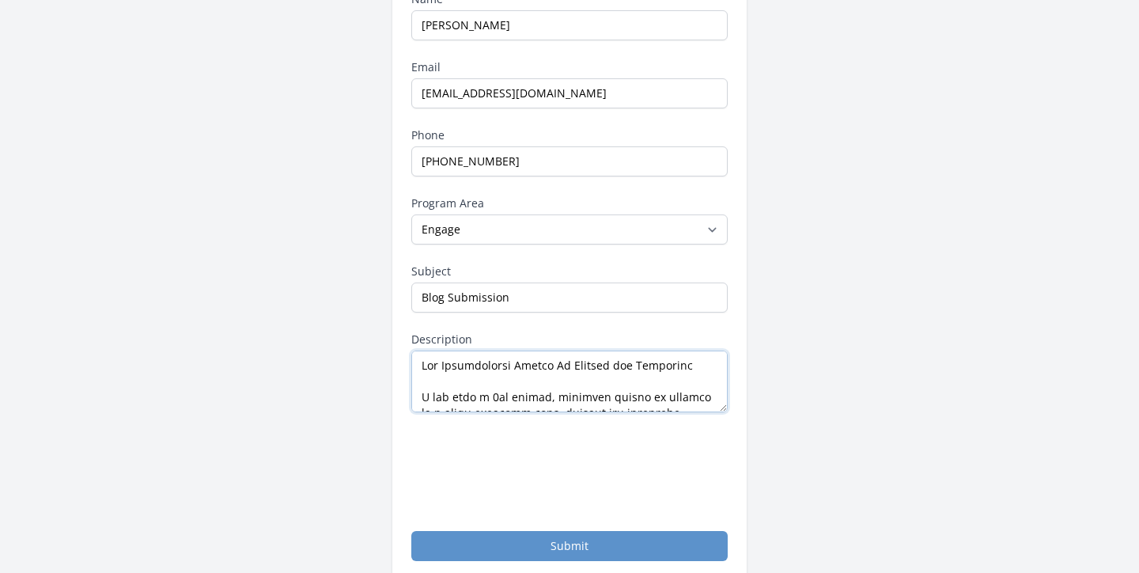
scroll to position [1518, 0]
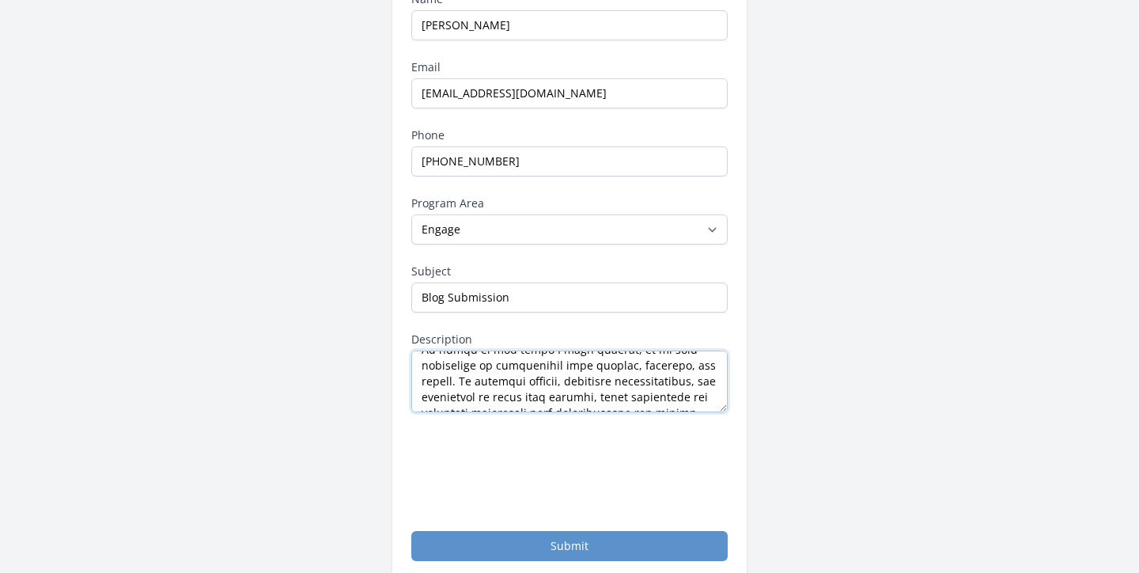
type textarea "How Volunteering Shaped My Purpose and Potential I was just a 7th grader, stand…"
click at [748, 463] on div "Contact Points of Light Name Dipul Poudel Email dipulpoudel123@gmail.com Phone …" at bounding box center [570, 255] width 962 height 649
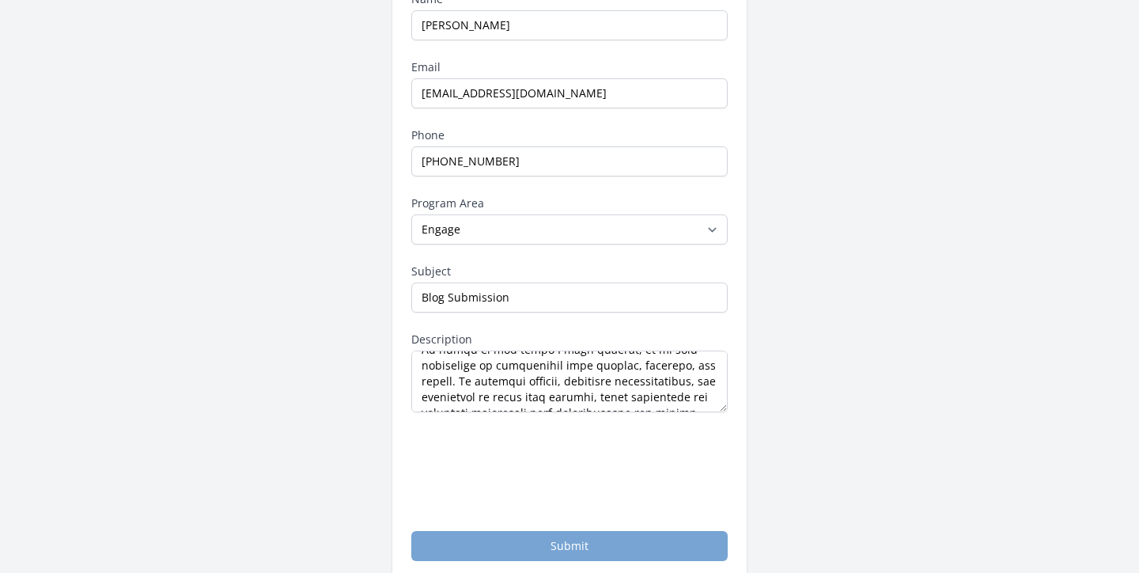
click at [615, 547] on button "Submit" at bounding box center [569, 546] width 316 height 30
